Goal: Information Seeking & Learning: Compare options

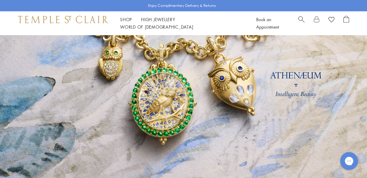
scroll to position [49, 0]
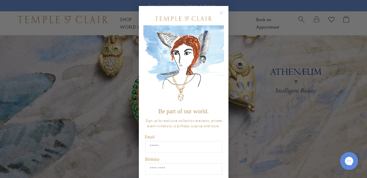
click at [221, 12] on circle "Close dialog" at bounding box center [221, 12] width 7 height 7
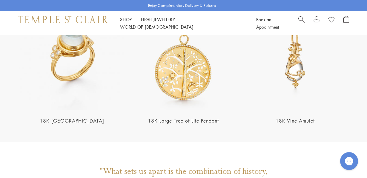
scroll to position [1097, 0]
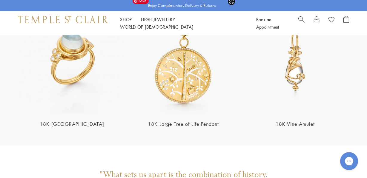
click at [184, 68] on img at bounding box center [183, 60] width 108 height 108
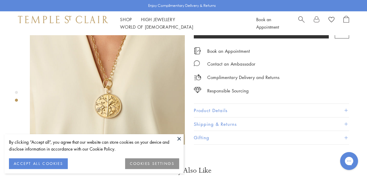
scroll to position [210, 0]
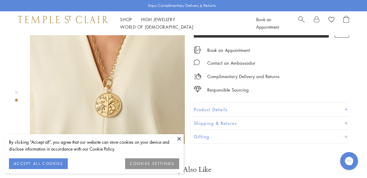
click at [118, 66] on img at bounding box center [107, 66] width 155 height 155
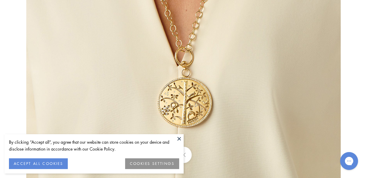
click at [179, 138] on button at bounding box center [179, 138] width 9 height 9
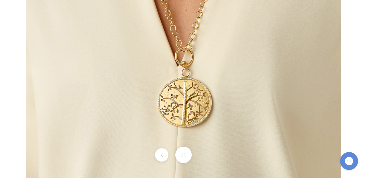
click at [182, 153] on button at bounding box center [183, 155] width 16 height 16
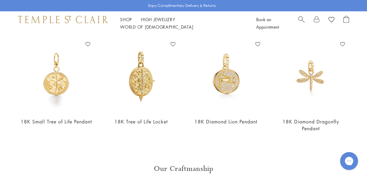
scroll to position [356, 0]
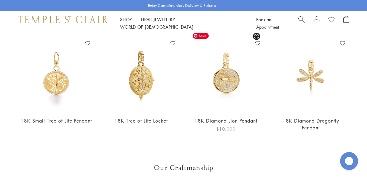
click at [232, 75] on img at bounding box center [225, 75] width 73 height 73
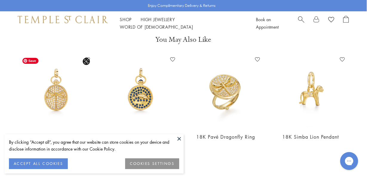
scroll to position [206, 1]
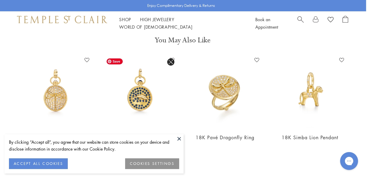
click at [144, 101] on img at bounding box center [140, 91] width 73 height 73
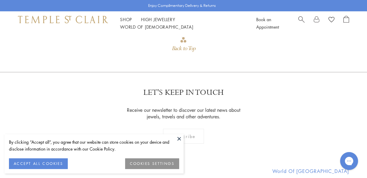
scroll to position [664, 0]
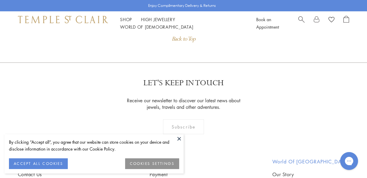
click at [180, 139] on button at bounding box center [179, 138] width 9 height 9
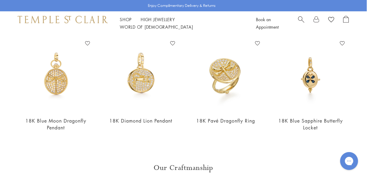
scroll to position [357, 0]
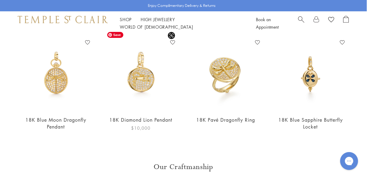
click at [140, 70] on img at bounding box center [140, 74] width 73 height 73
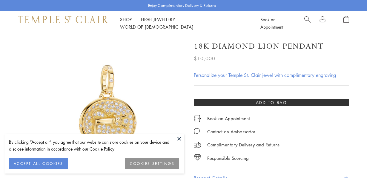
click at [114, 112] on img at bounding box center [107, 112] width 155 height 155
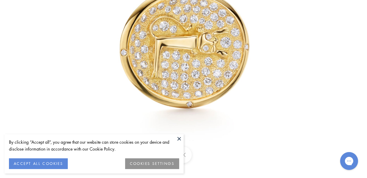
click at [242, 114] on img at bounding box center [183, 23] width 349 height 349
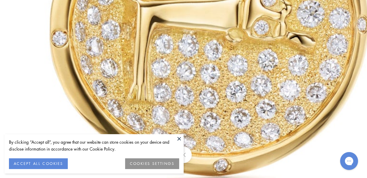
drag, startPoint x: 132, startPoint y: 82, endPoint x: 256, endPoint y: 174, distance: 154.0
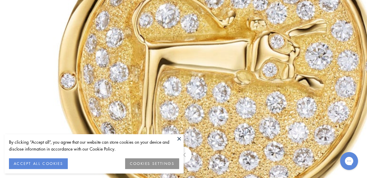
drag, startPoint x: 267, startPoint y: 88, endPoint x: 269, endPoint y: 132, distance: 43.9
click at [269, 132] on img at bounding box center [214, 8] width 859 height 859
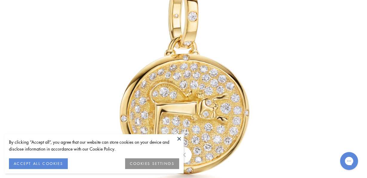
click at [271, 69] on img at bounding box center [183, 89] width 349 height 349
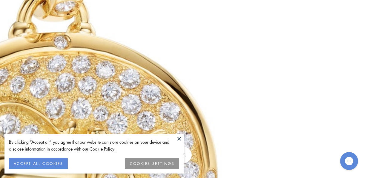
click at [271, 69] on img at bounding box center [55, 119] width 859 height 859
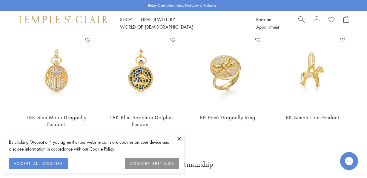
click at [180, 138] on button at bounding box center [179, 138] width 9 height 9
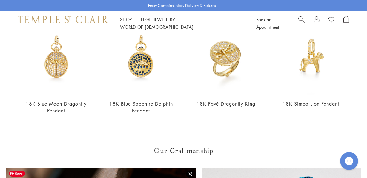
scroll to position [235, 0]
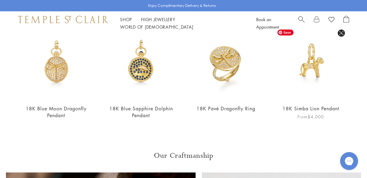
click at [311, 66] on img at bounding box center [310, 63] width 73 height 73
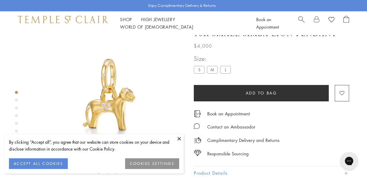
click at [210, 85] on form "**********" at bounding box center [271, 77] width 155 height 47
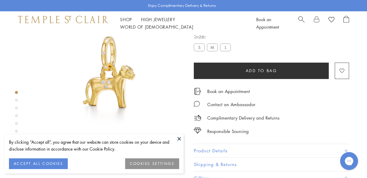
scroll to position [35, 0]
click at [214, 48] on label "M" at bounding box center [212, 46] width 11 height 7
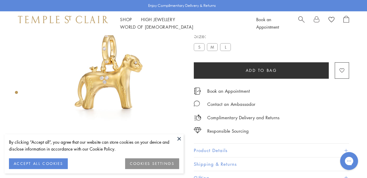
click at [227, 46] on label "L" at bounding box center [225, 46] width 11 height 7
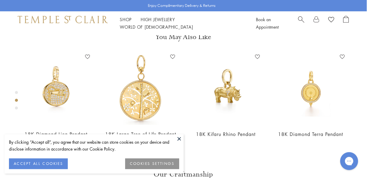
scroll to position [209, 0]
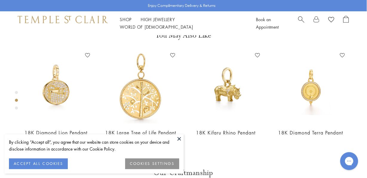
click at [180, 138] on button at bounding box center [179, 138] width 9 height 9
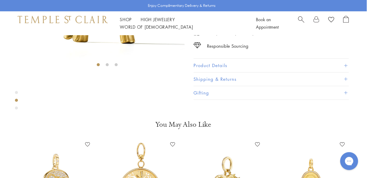
scroll to position [171, 0]
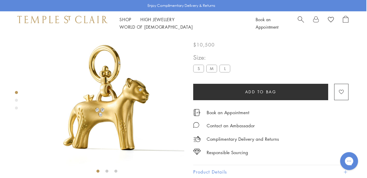
scroll to position [13, 1]
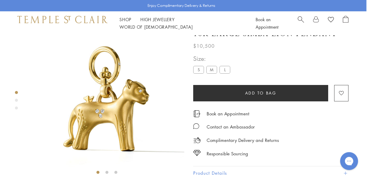
click at [212, 73] on label "M" at bounding box center [211, 69] width 11 height 7
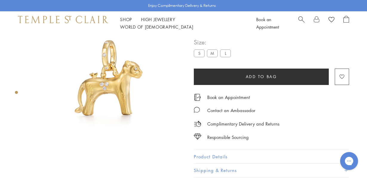
scroll to position [20, 0]
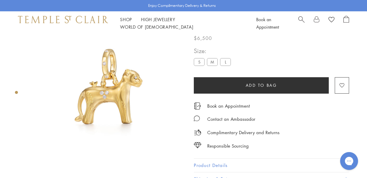
click at [196, 63] on label "S" at bounding box center [199, 61] width 11 height 7
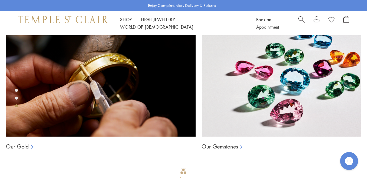
scroll to position [391, 0]
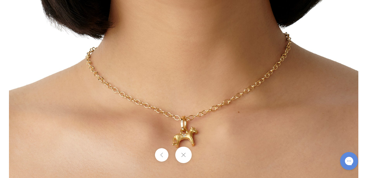
click at [302, 30] on img at bounding box center [183, 3] width 349 height 349
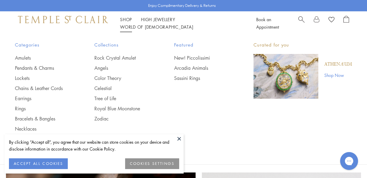
click at [129, 22] on link "Shop Shop" at bounding box center [126, 19] width 12 height 6
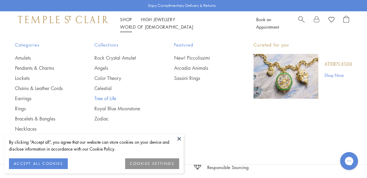
click at [107, 97] on link "Tree of Life" at bounding box center [121, 98] width 55 height 7
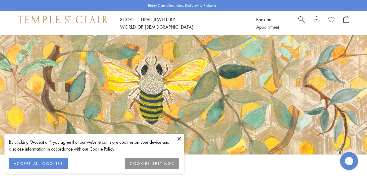
click at [180, 138] on button at bounding box center [179, 138] width 9 height 9
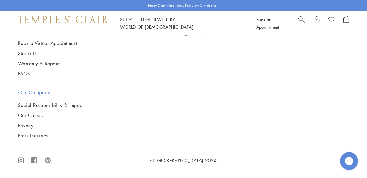
scroll to position [3269, 0]
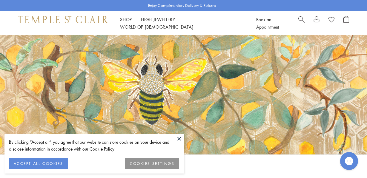
click at [179, 138] on button at bounding box center [179, 138] width 9 height 9
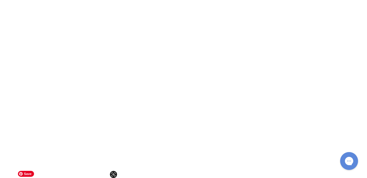
scroll to position [2579, 0]
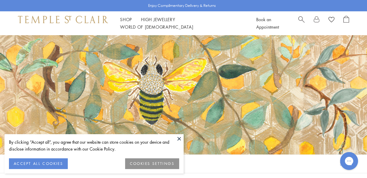
click at [180, 139] on button at bounding box center [179, 138] width 9 height 9
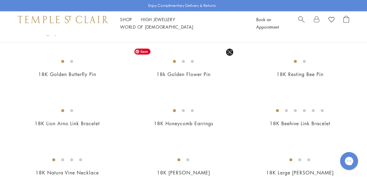
scroll to position [451, 0]
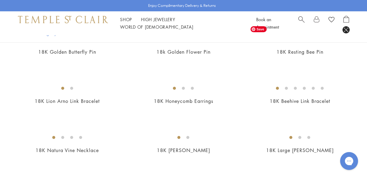
click at [0, 0] on img at bounding box center [0, 0] width 0 height 0
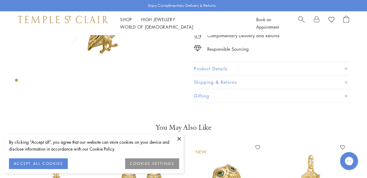
scroll to position [98, 0]
click at [178, 137] on button at bounding box center [179, 138] width 9 height 9
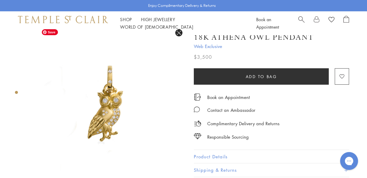
scroll to position [7, 0]
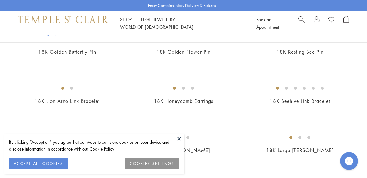
click at [180, 138] on button at bounding box center [179, 138] width 9 height 9
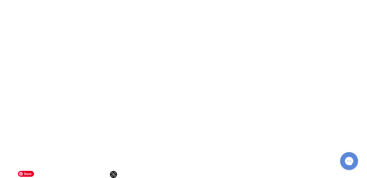
scroll to position [1444, 0]
click at [0, 0] on img at bounding box center [0, 0] width 0 height 0
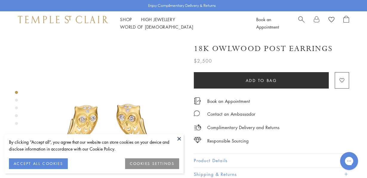
click at [179, 137] on button at bounding box center [179, 138] width 9 height 9
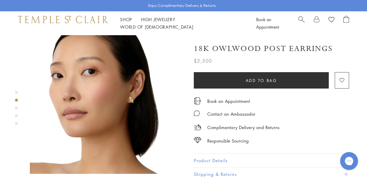
scroll to position [176, 0]
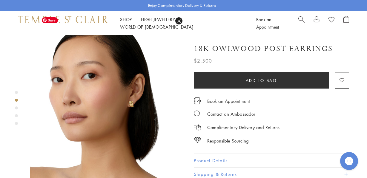
click at [117, 93] on img at bounding box center [107, 100] width 155 height 155
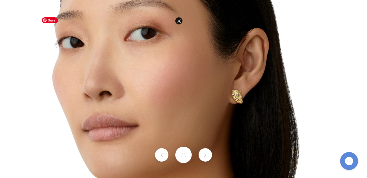
click at [229, 97] on img at bounding box center [183, 89] width 349 height 349
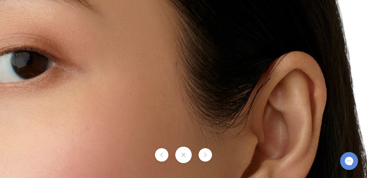
click at [182, 155] on button at bounding box center [183, 155] width 16 height 16
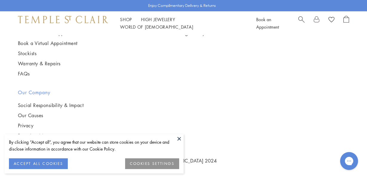
click at [180, 139] on button at bounding box center [179, 138] width 9 height 9
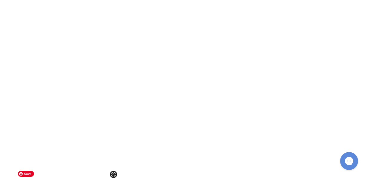
click at [0, 0] on img at bounding box center [0, 0] width 0 height 0
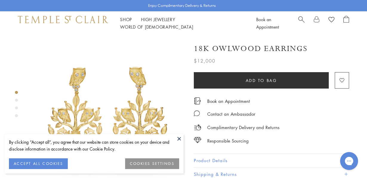
click at [179, 138] on button at bounding box center [179, 138] width 9 height 9
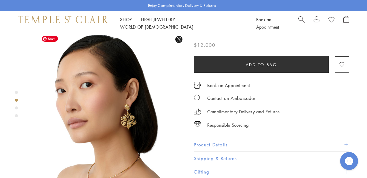
scroll to position [169, 0]
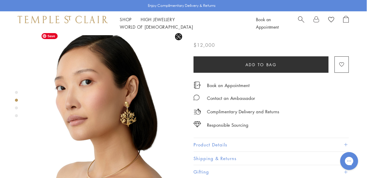
click at [136, 103] on img at bounding box center [107, 107] width 155 height 155
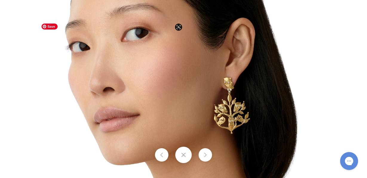
click at [226, 118] on img at bounding box center [183, 89] width 349 height 349
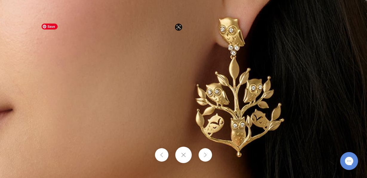
click at [272, 141] on img at bounding box center [120, 46] width 859 height 859
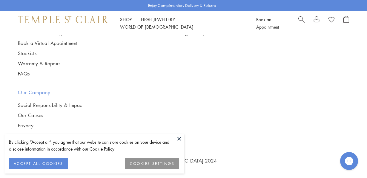
click at [0, 0] on img at bounding box center [0, 0] width 0 height 0
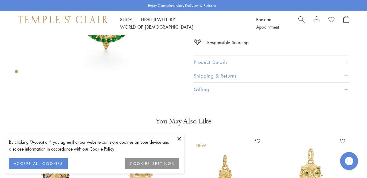
scroll to position [107, 0]
click at [179, 139] on button at bounding box center [179, 138] width 9 height 9
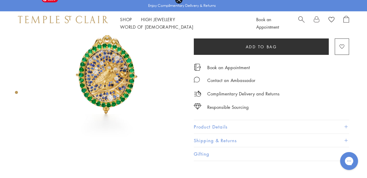
scroll to position [0, 0]
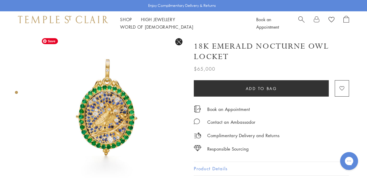
click at [102, 98] on img at bounding box center [107, 112] width 155 height 155
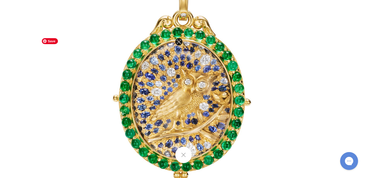
click at [160, 103] on img at bounding box center [183, 89] width 349 height 349
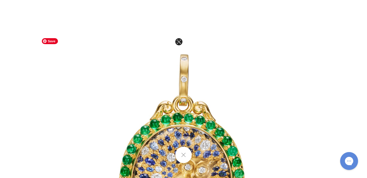
click at [141, 83] on img at bounding box center [183, 174] width 349 height 349
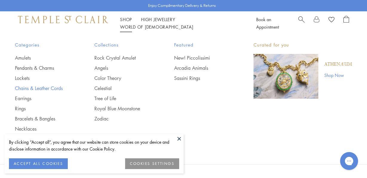
click at [26, 90] on link "Chains & Leather Cords" at bounding box center [42, 88] width 55 height 7
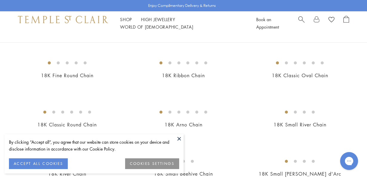
scroll to position [108, 0]
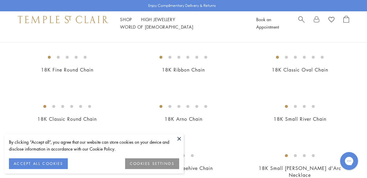
click at [180, 139] on button at bounding box center [179, 138] width 9 height 9
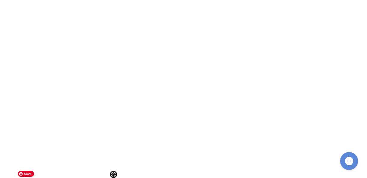
scroll to position [936, 0]
click at [0, 0] on img at bounding box center [0, 0] width 0 height 0
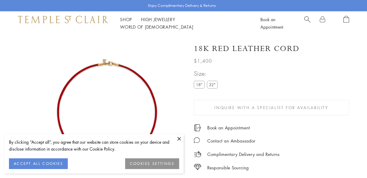
click at [147, 93] on img at bounding box center [107, 112] width 155 height 155
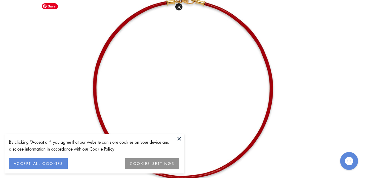
scroll to position [35, 0]
click at [292, 52] on img at bounding box center [183, 89] width 279 height 279
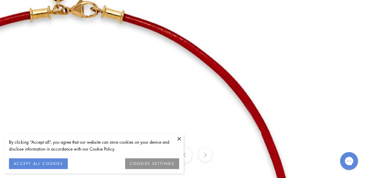
drag, startPoint x: 209, startPoint y: 55, endPoint x: 270, endPoint y: 160, distance: 120.7
click at [270, 160] on div at bounding box center [183, 89] width 367 height 178
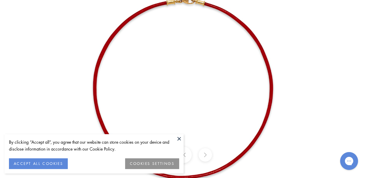
click at [179, 138] on button at bounding box center [179, 138] width 9 height 9
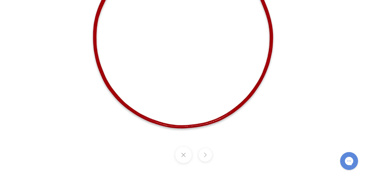
click at [292, 55] on img at bounding box center [183, 38] width 279 height 279
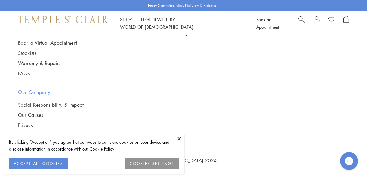
click at [180, 139] on button at bounding box center [179, 138] width 9 height 9
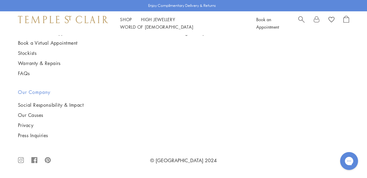
scroll to position [935, 0]
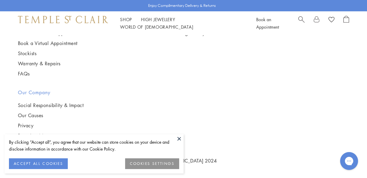
click at [179, 137] on button at bounding box center [179, 138] width 9 height 9
